Goal: Information Seeking & Learning: Learn about a topic

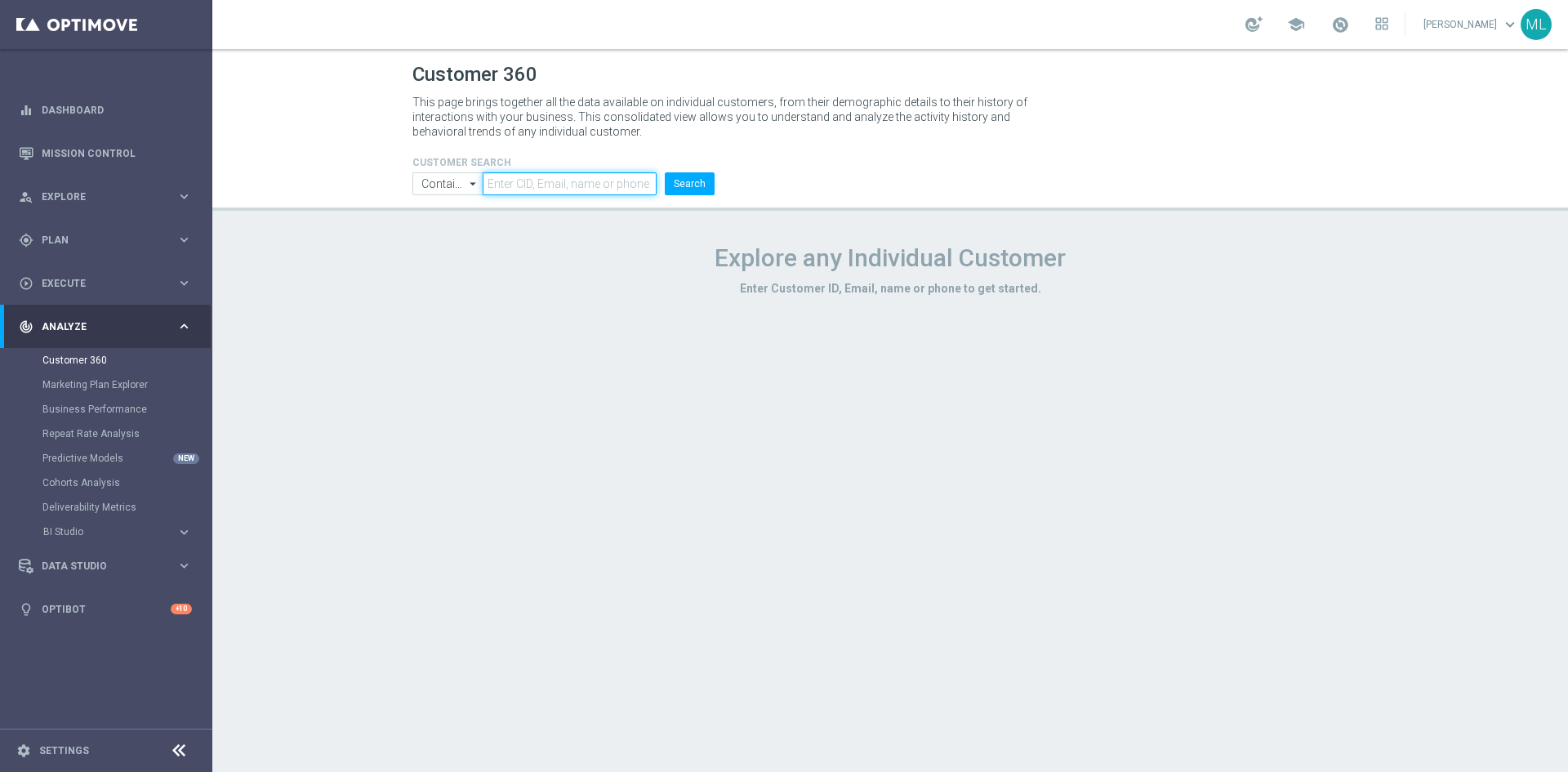
click at [509, 176] on input "text" at bounding box center [569, 184] width 174 height 23
paste input "3415293"
type input "3415293"
click at [702, 189] on button "Search" at bounding box center [689, 184] width 49 height 23
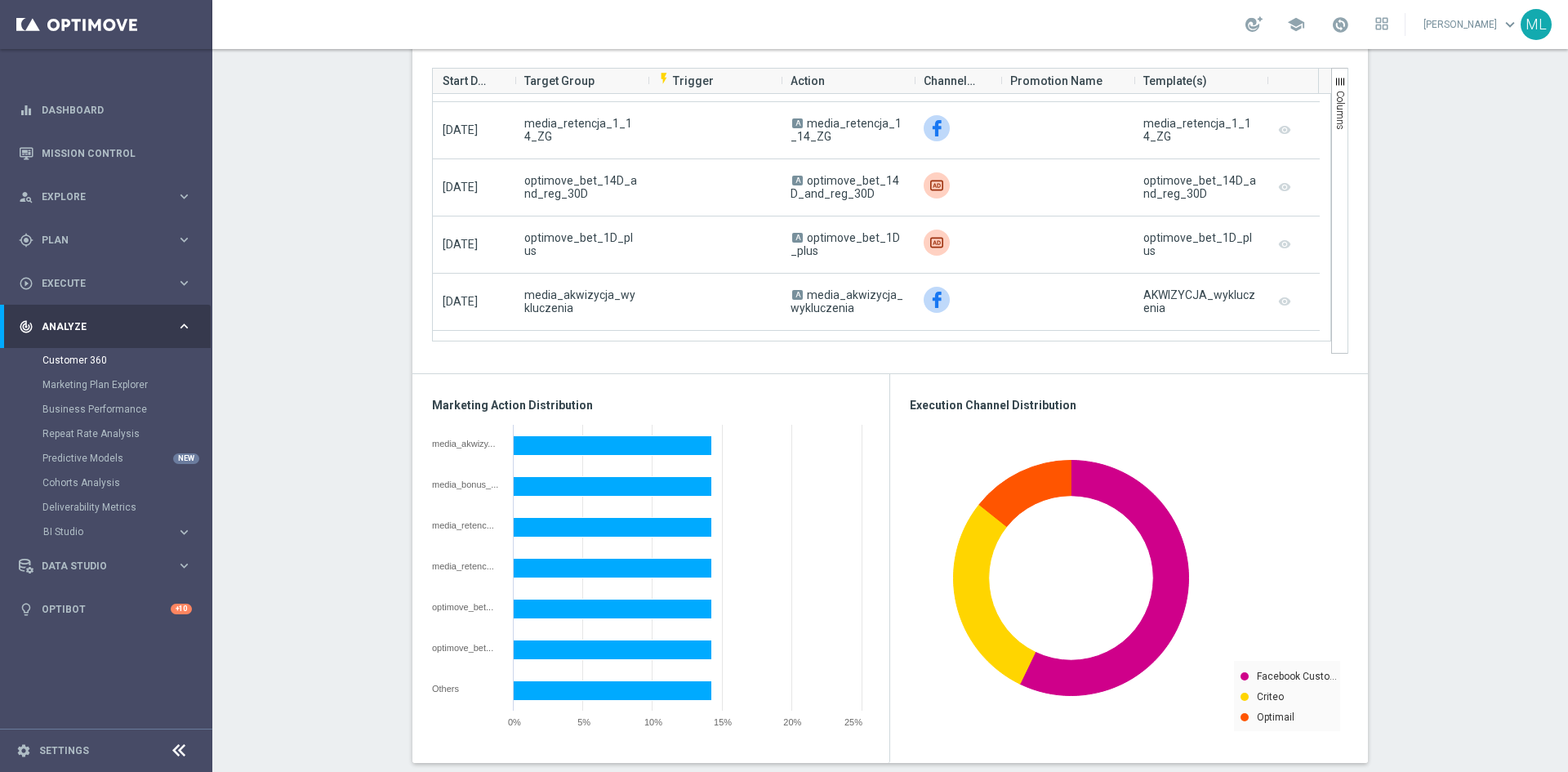
scroll to position [1109, 0]
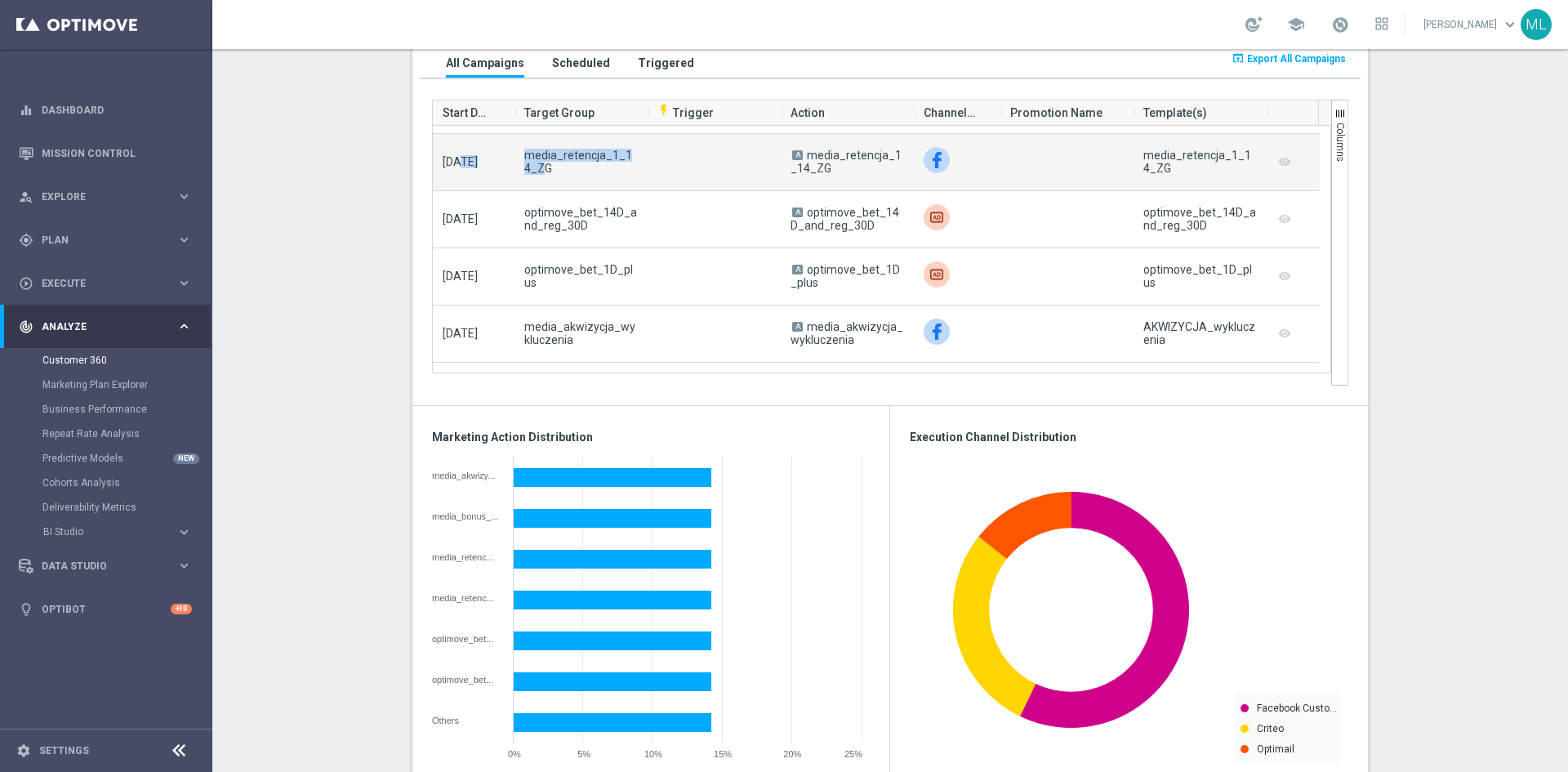
drag, startPoint x: 500, startPoint y: 162, endPoint x: 522, endPoint y: 164, distance: 22.1
click at [522, 164] on div "[DATE] media_retencja_1_14_ZG A media_retencja_1_14_ZG media_retencja_1_14_ZG r…" at bounding box center [876, 162] width 887 height 57
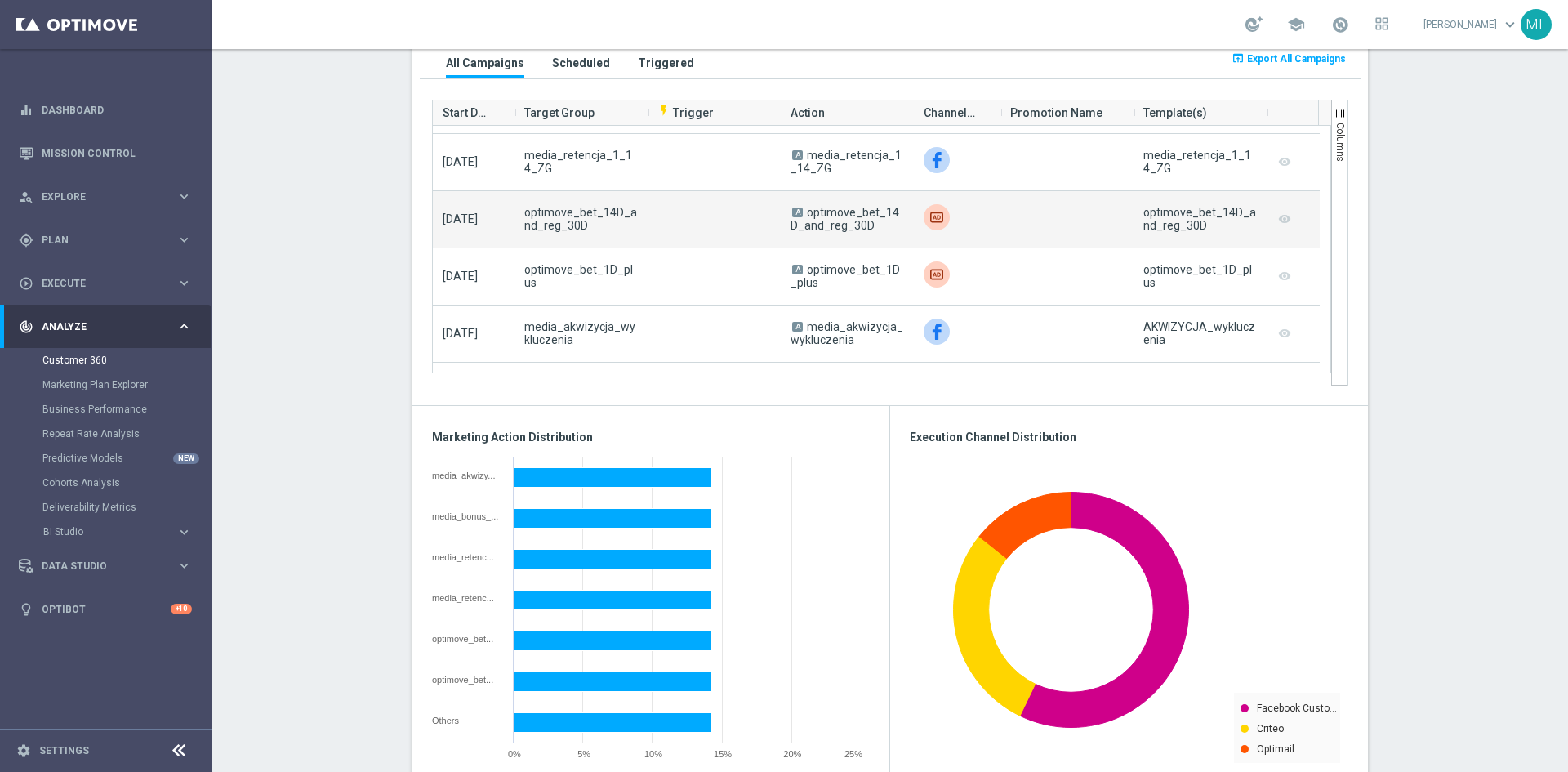
click at [1199, 203] on div "optimove_bet_14D_and_reg_30D" at bounding box center [1200, 219] width 133 height 56
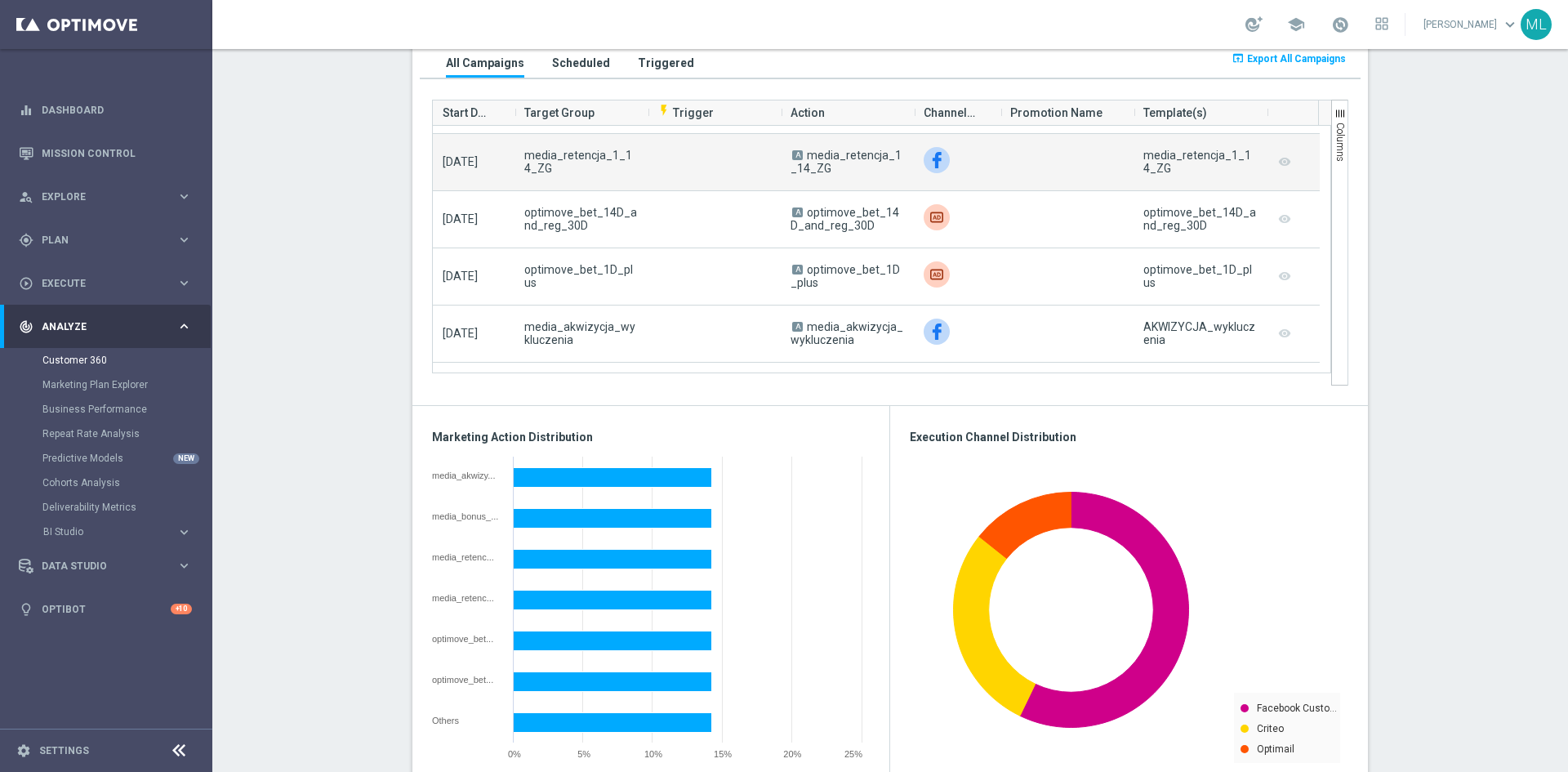
drag, startPoint x: 474, startPoint y: 158, endPoint x: 488, endPoint y: 166, distance: 16.1
click at [498, 166] on div "[DATE]" at bounding box center [473, 162] width 81 height 56
click at [478, 166] on span "[DATE]" at bounding box center [460, 161] width 35 height 13
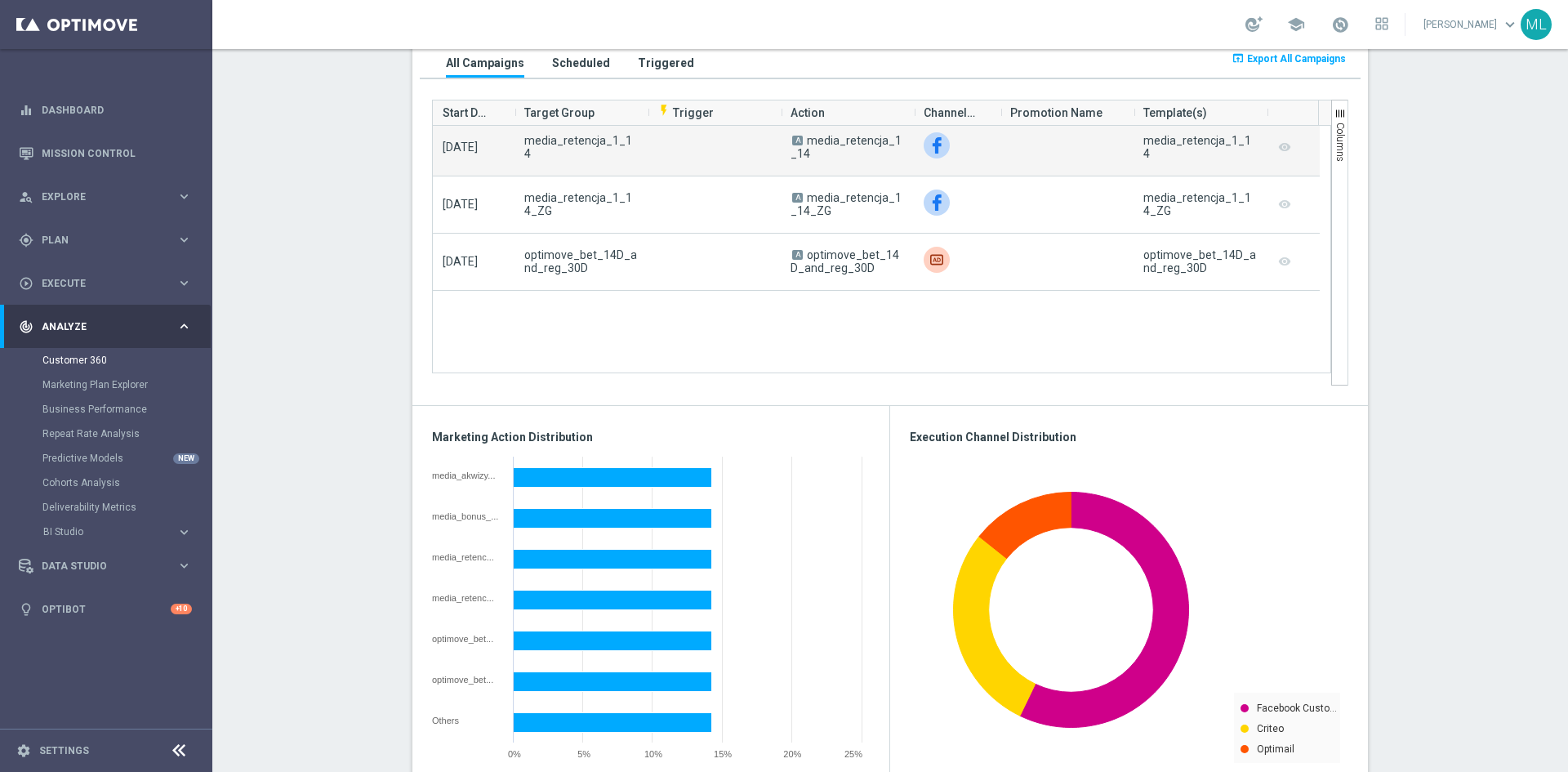
scroll to position [0, 0]
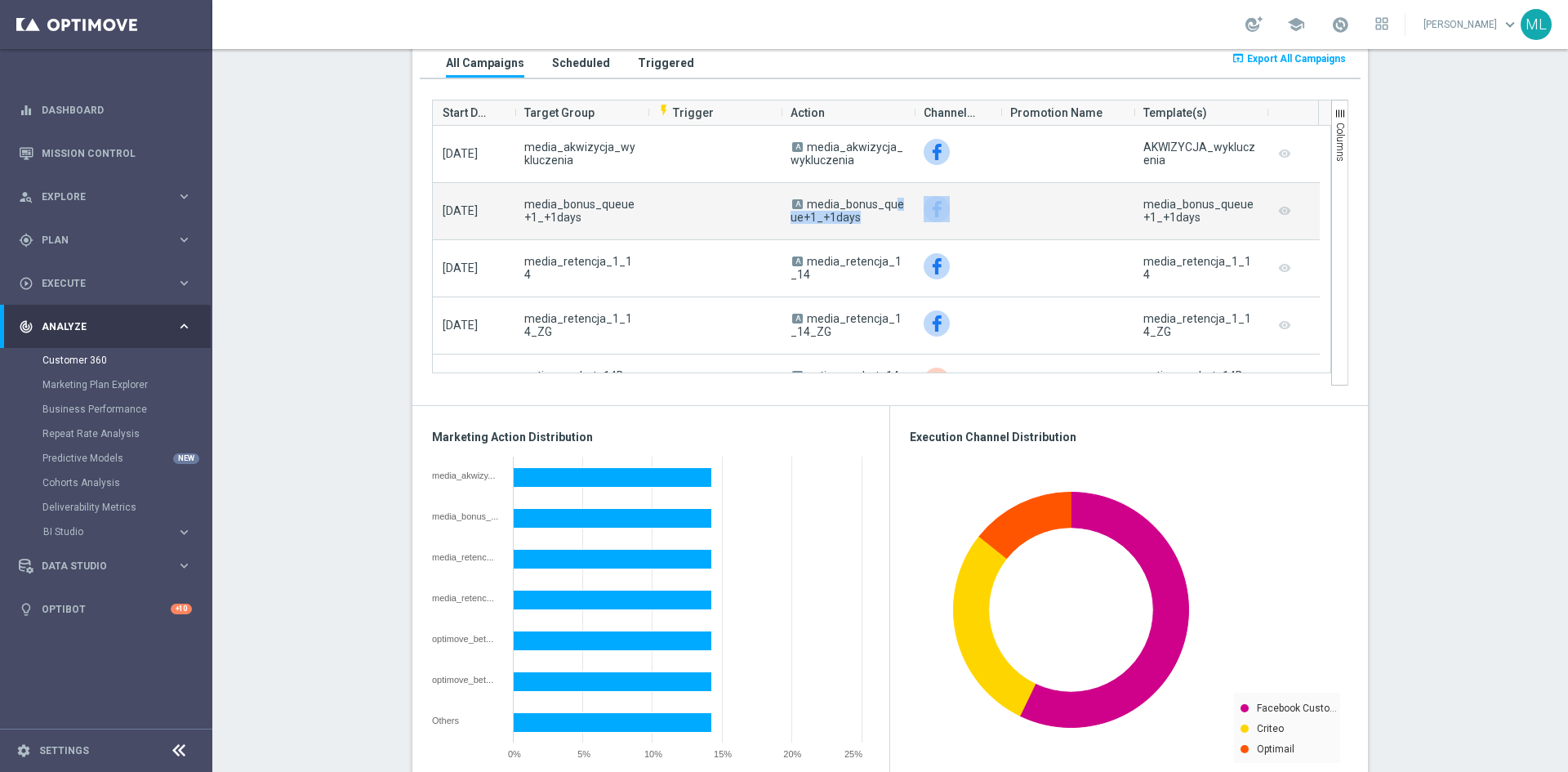
drag, startPoint x: 863, startPoint y: 196, endPoint x: 929, endPoint y: 235, distance: 76.7
click at [929, 235] on div "[DATE] media_bonus_queue+1_+1days A media_bonus_queue+1_+1days media_bonus_queu…" at bounding box center [876, 211] width 887 height 57
click at [875, 196] on div "A media_bonus_queue+1_+1days" at bounding box center [847, 211] width 133 height 56
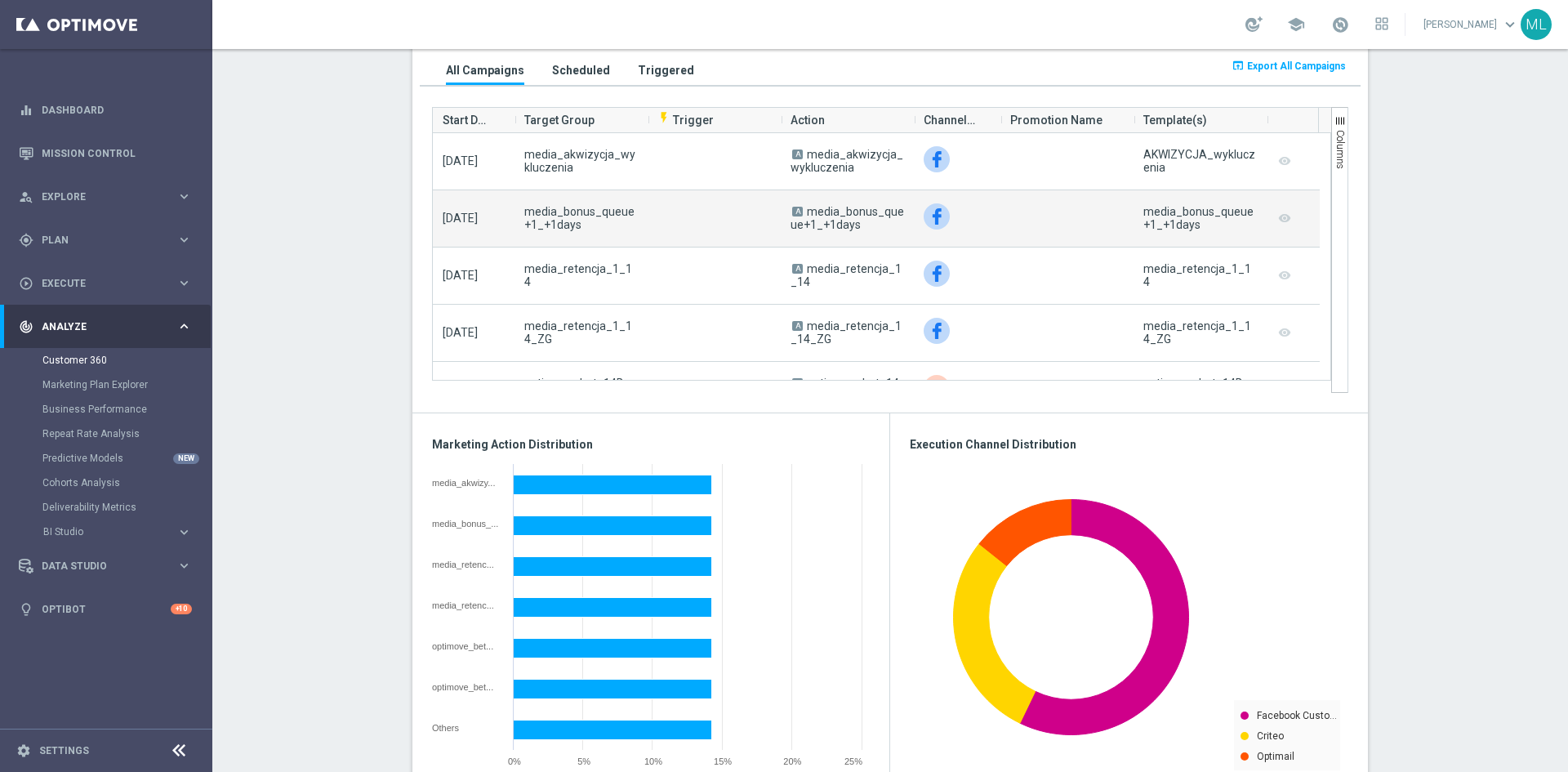
scroll to position [1109, 0]
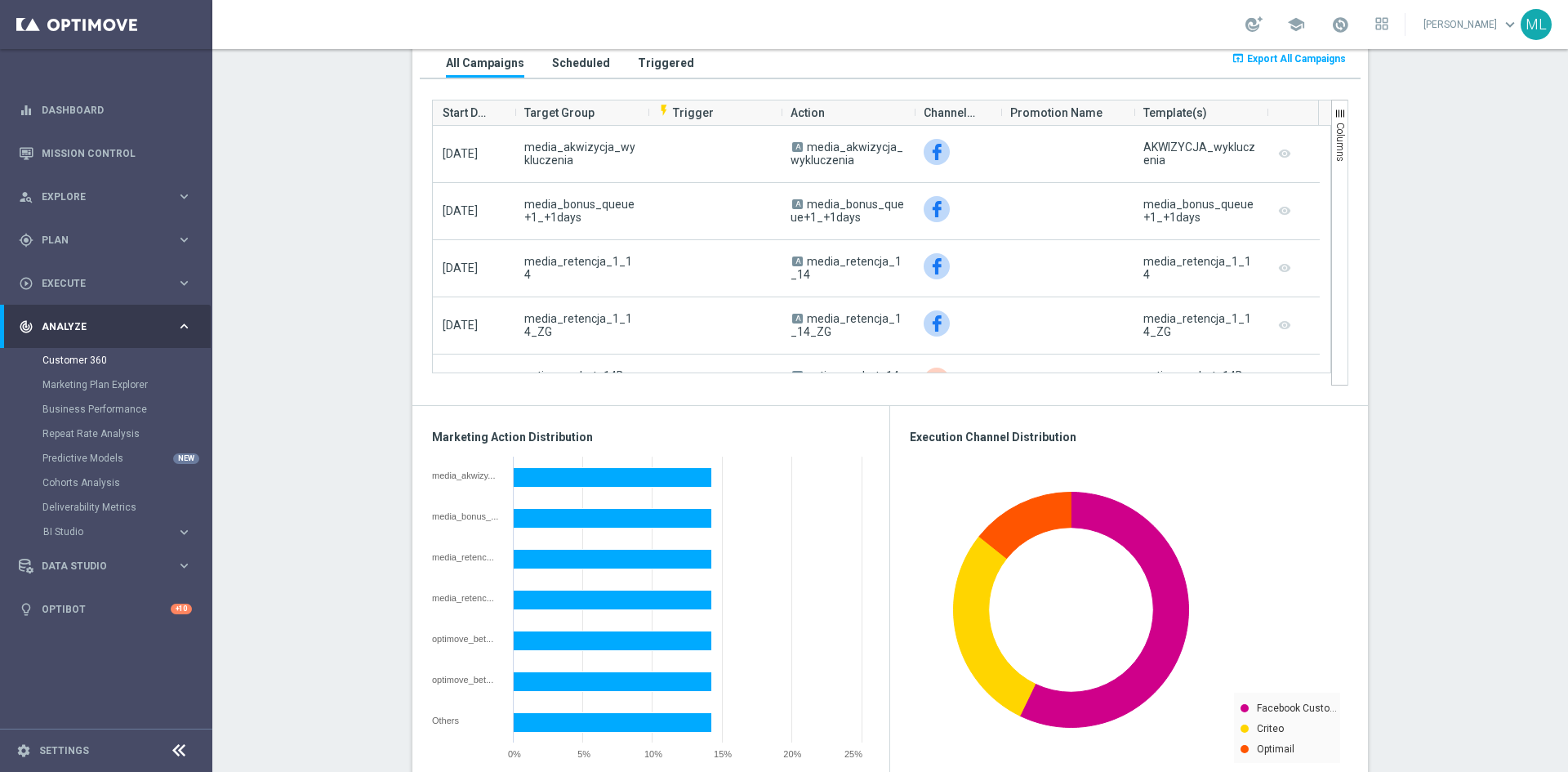
click at [566, 69] on h3 "Scheduled" at bounding box center [581, 62] width 58 height 15
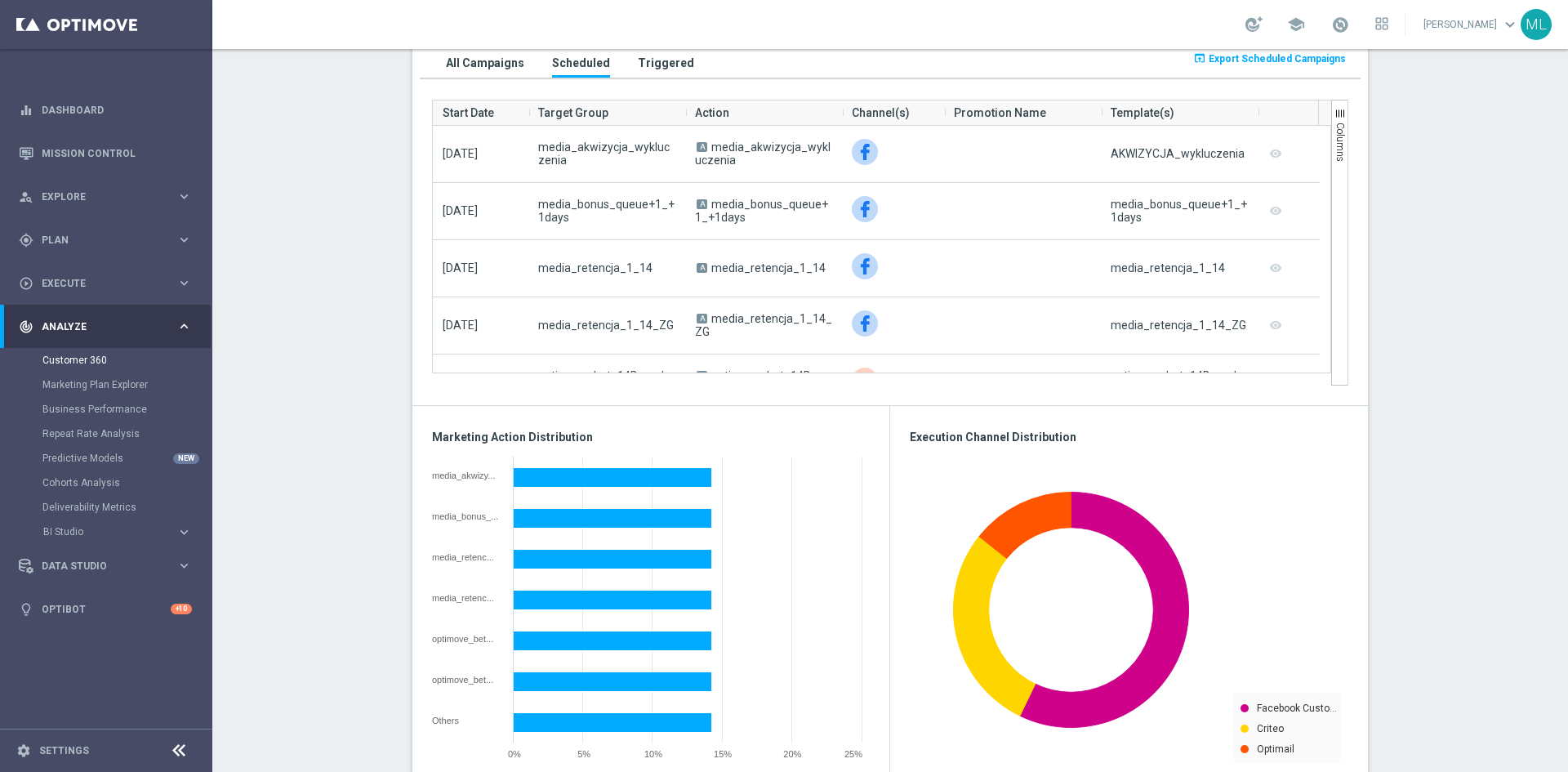
click at [670, 62] on h3 "Triggered" at bounding box center [666, 62] width 56 height 15
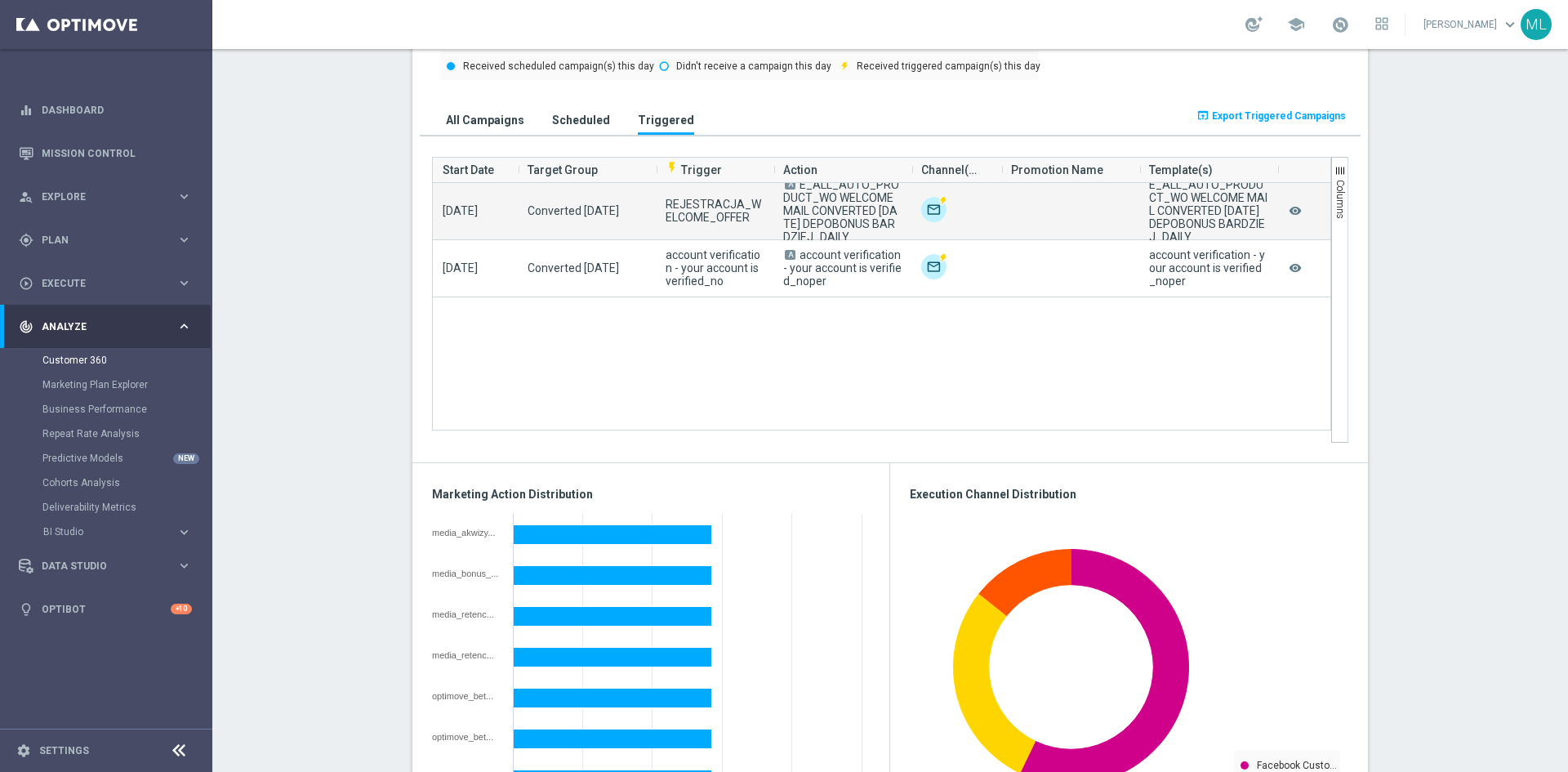
scroll to position [1027, 0]
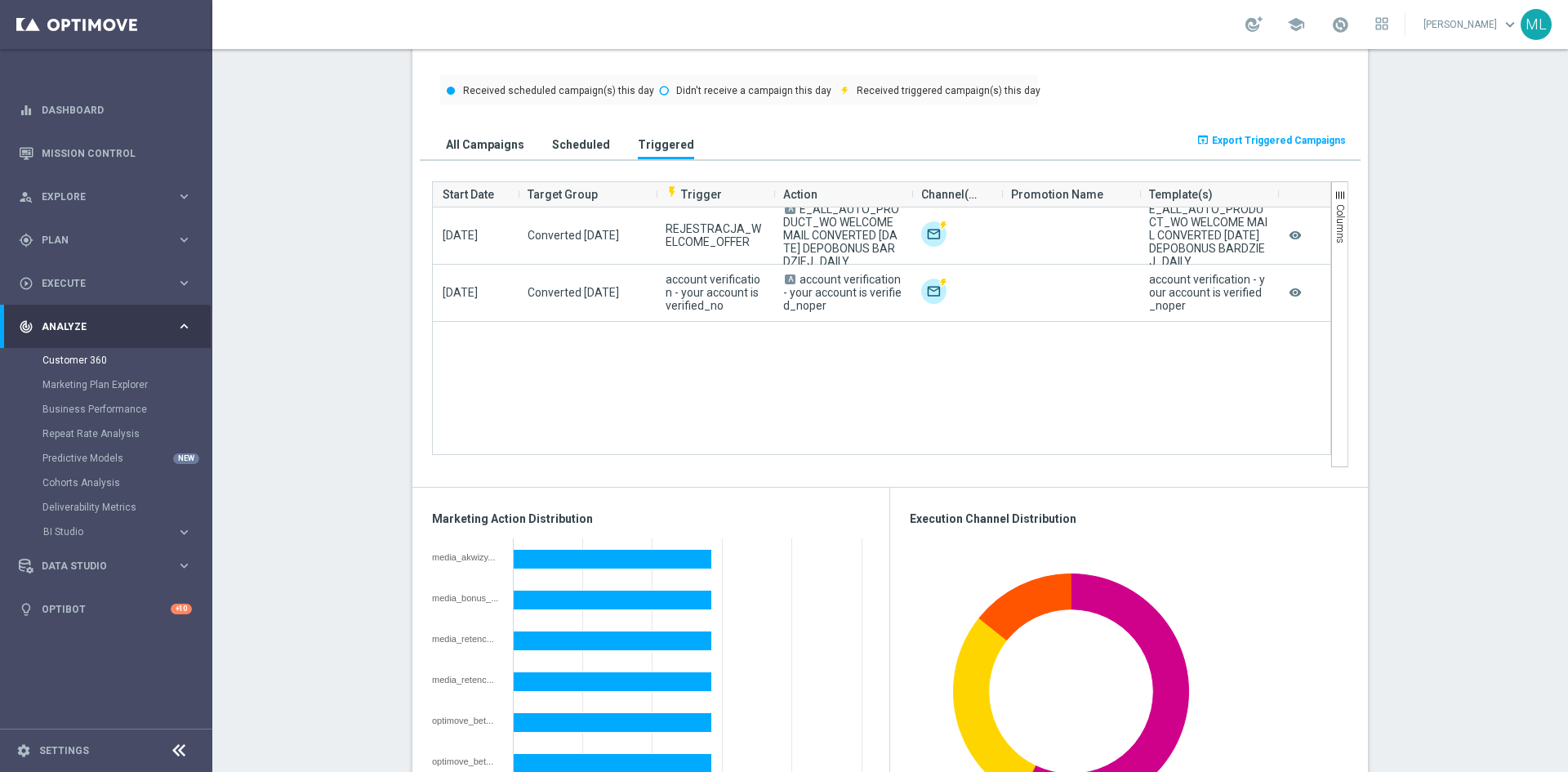
click at [462, 149] on h3 "All Campaigns" at bounding box center [485, 144] width 79 height 15
